Goal: Information Seeking & Learning: Learn about a topic

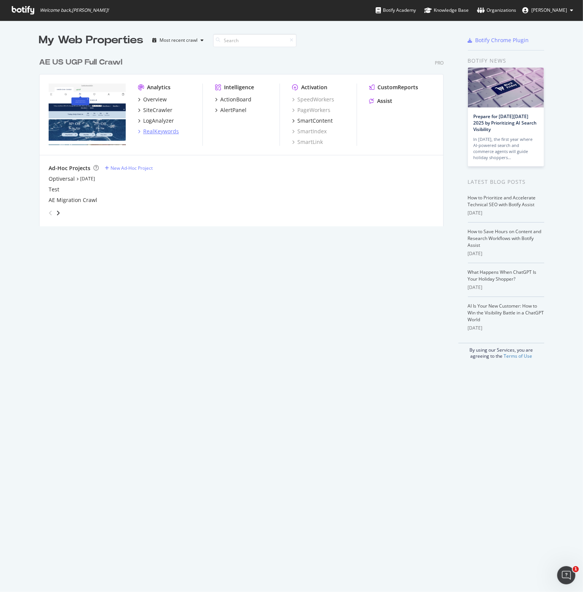
click at [158, 131] on div "RealKeywords" at bounding box center [161, 132] width 36 height 8
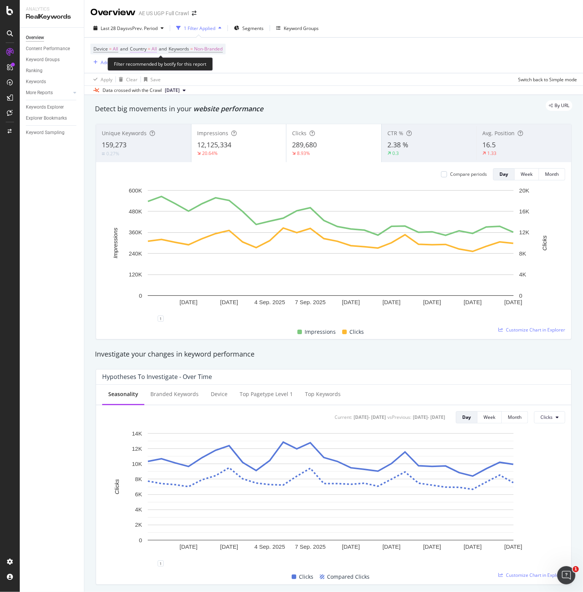
click at [147, 48] on span "Country" at bounding box center [138, 49] width 17 height 6
click at [147, 65] on icon at bounding box center [146, 67] width 5 height 5
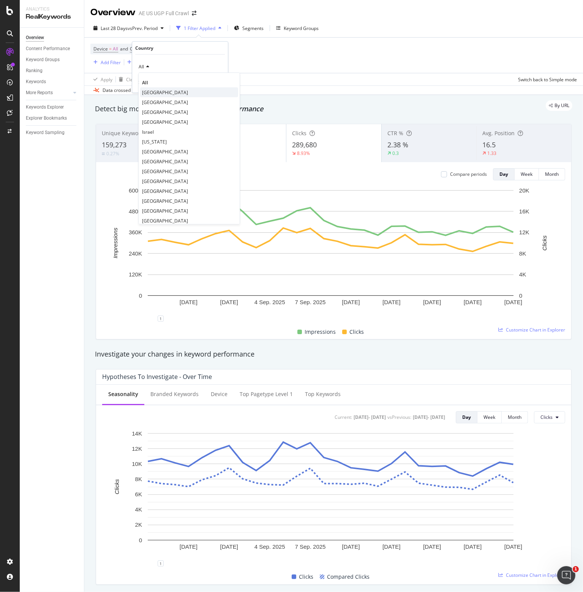
click at [155, 92] on span "[GEOGRAPHIC_DATA]" at bounding box center [165, 92] width 46 height 6
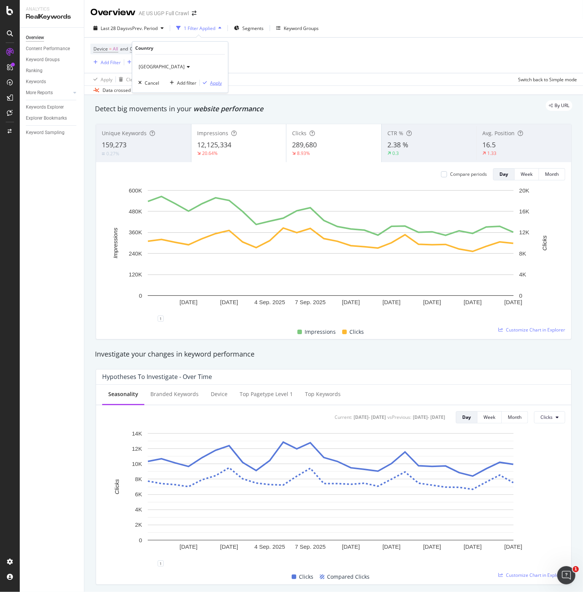
click at [214, 84] on div "Apply" at bounding box center [216, 82] width 12 height 6
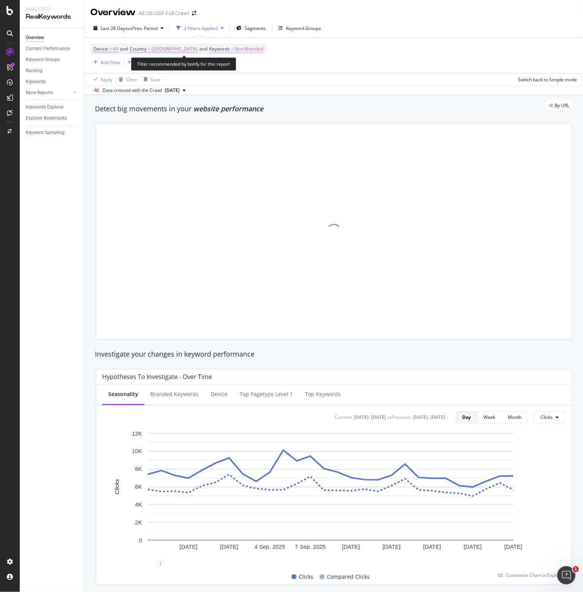
click at [246, 46] on span "Non-Branded" at bounding box center [249, 49] width 28 height 11
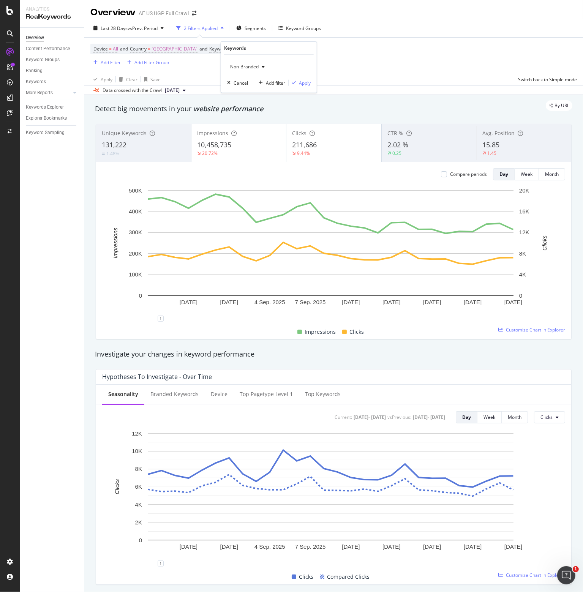
click at [245, 68] on span "Non-Branded" at bounding box center [243, 66] width 32 height 6
click at [240, 126] on span "All" at bounding box center [272, 125] width 77 height 7
click at [308, 82] on div "Apply" at bounding box center [305, 82] width 12 height 6
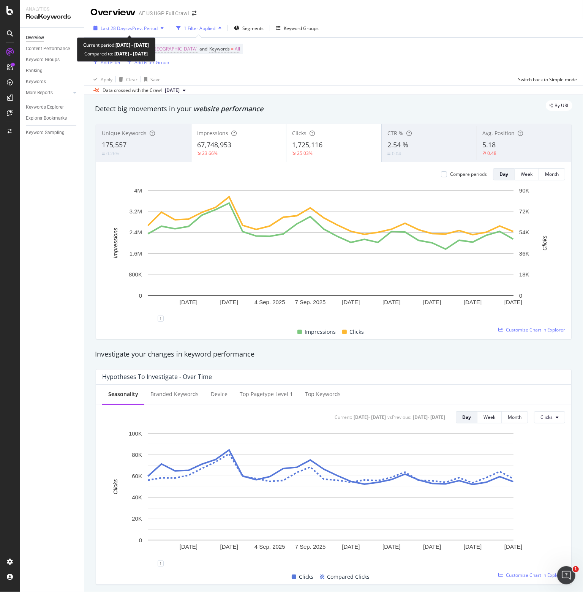
click at [149, 25] on span "vs Prev. Period" at bounding box center [143, 28] width 30 height 6
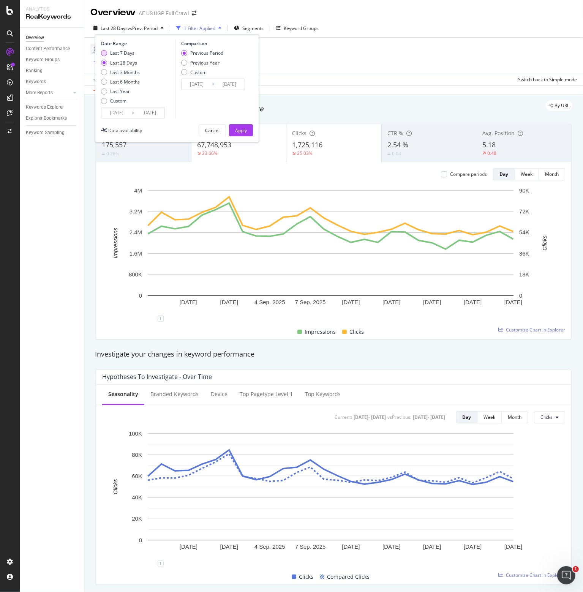
click at [123, 54] on div "Last 7 Days" at bounding box center [122, 53] width 24 height 6
type input "[DATE]"
click at [239, 129] on div "Apply" at bounding box center [241, 130] width 12 height 6
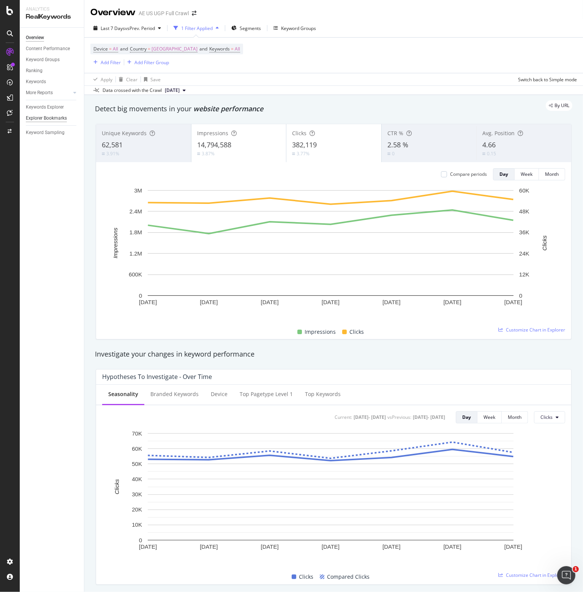
click at [54, 118] on div "Explorer Bookmarks" at bounding box center [46, 118] width 41 height 8
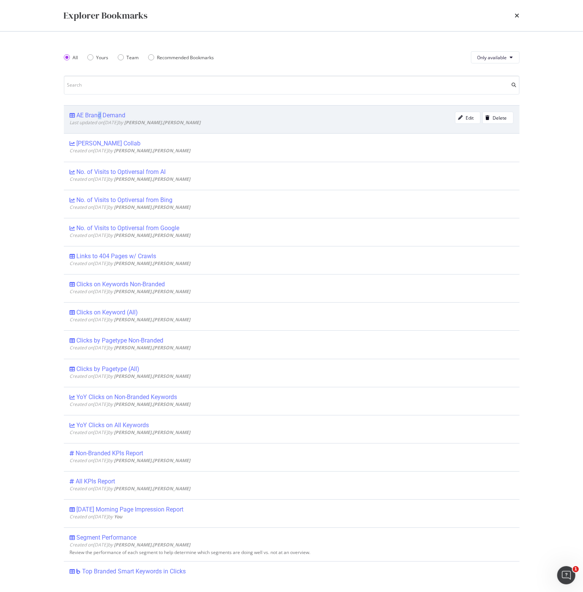
click at [100, 115] on div "AE Brand Demand" at bounding box center [101, 116] width 49 height 8
